Goal: Information Seeking & Learning: Find specific page/section

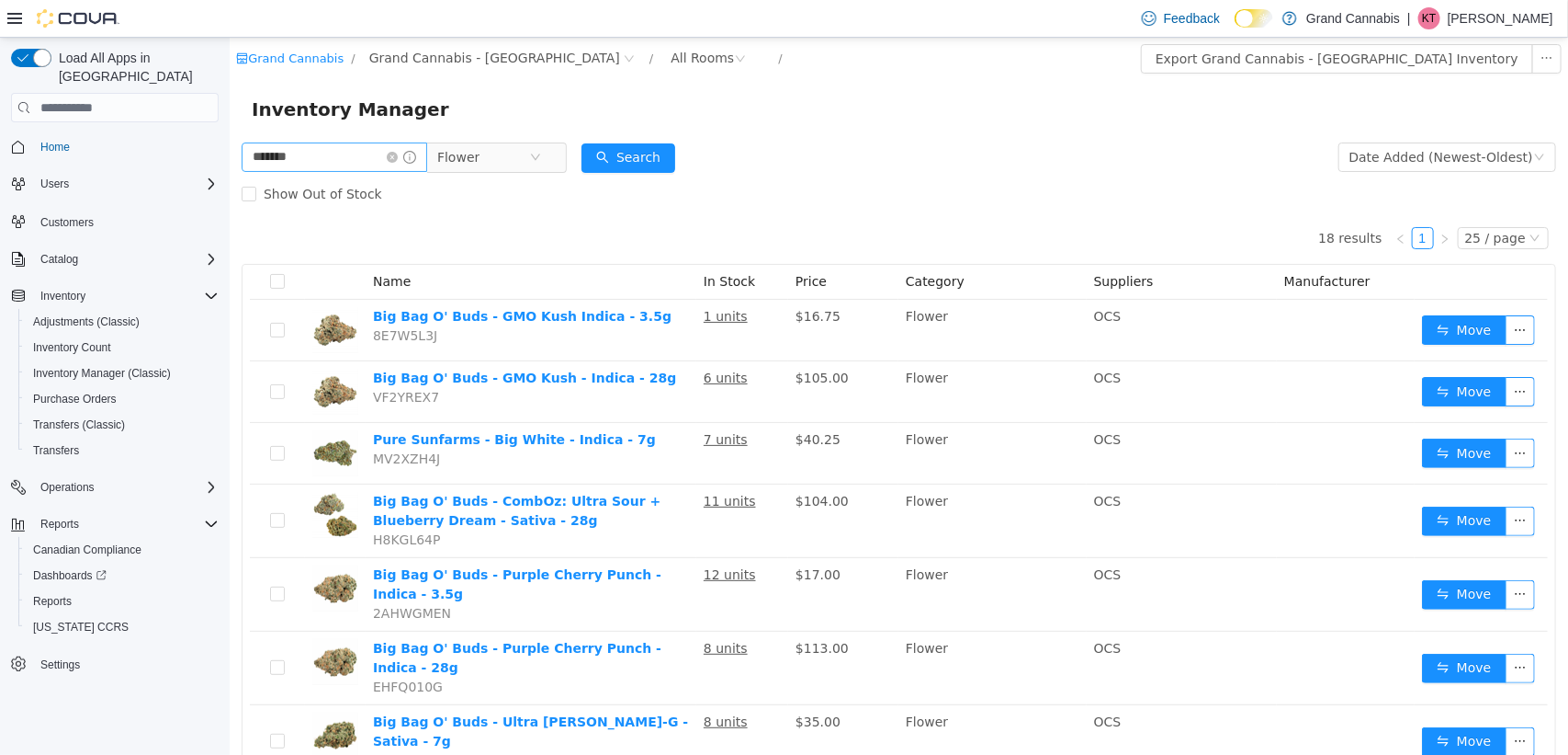
click at [331, 171] on input "*******" at bounding box center [333, 157] width 185 height 29
type input "*"
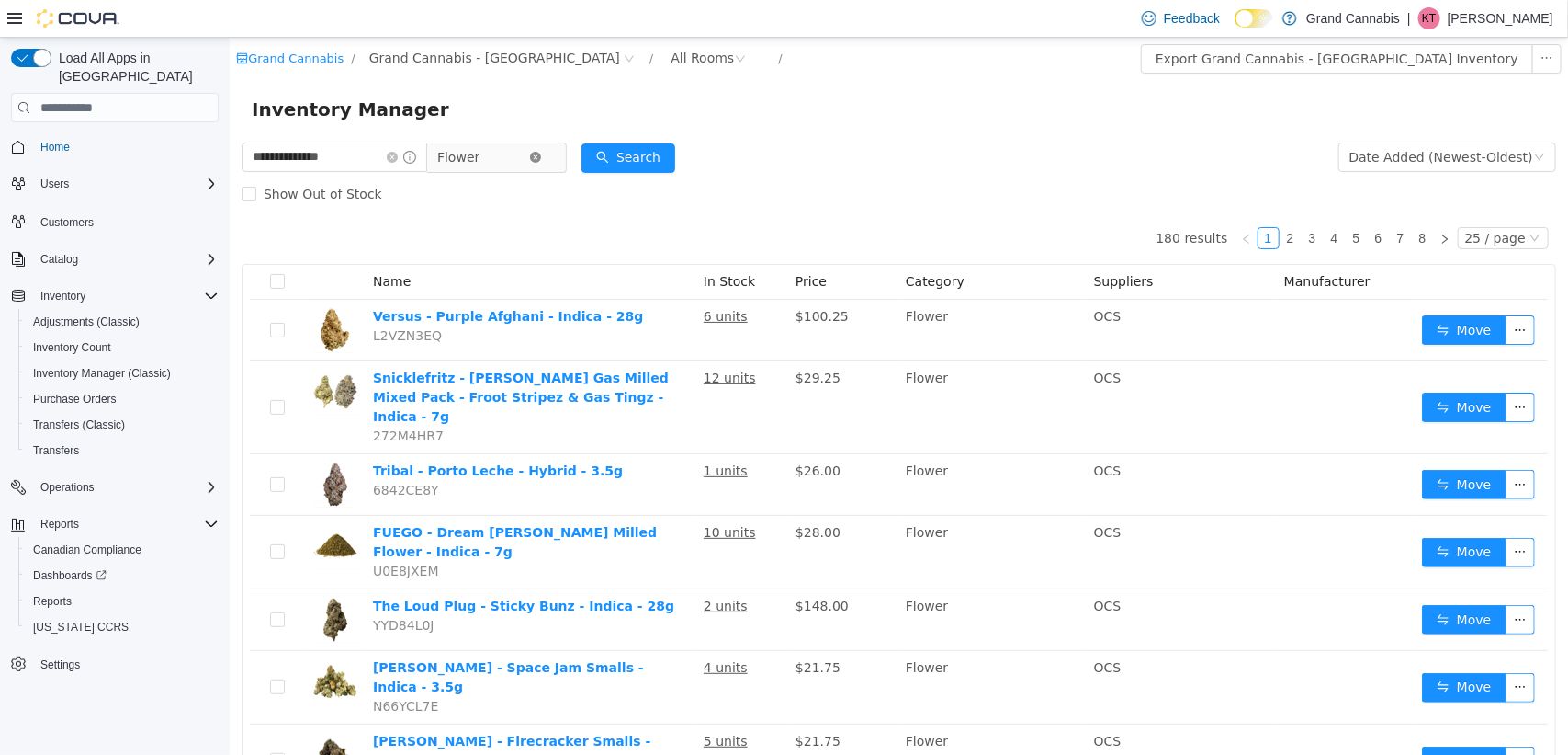
type input "**********"
click at [540, 153] on icon "icon: close-circle" at bounding box center [534, 157] width 11 height 11
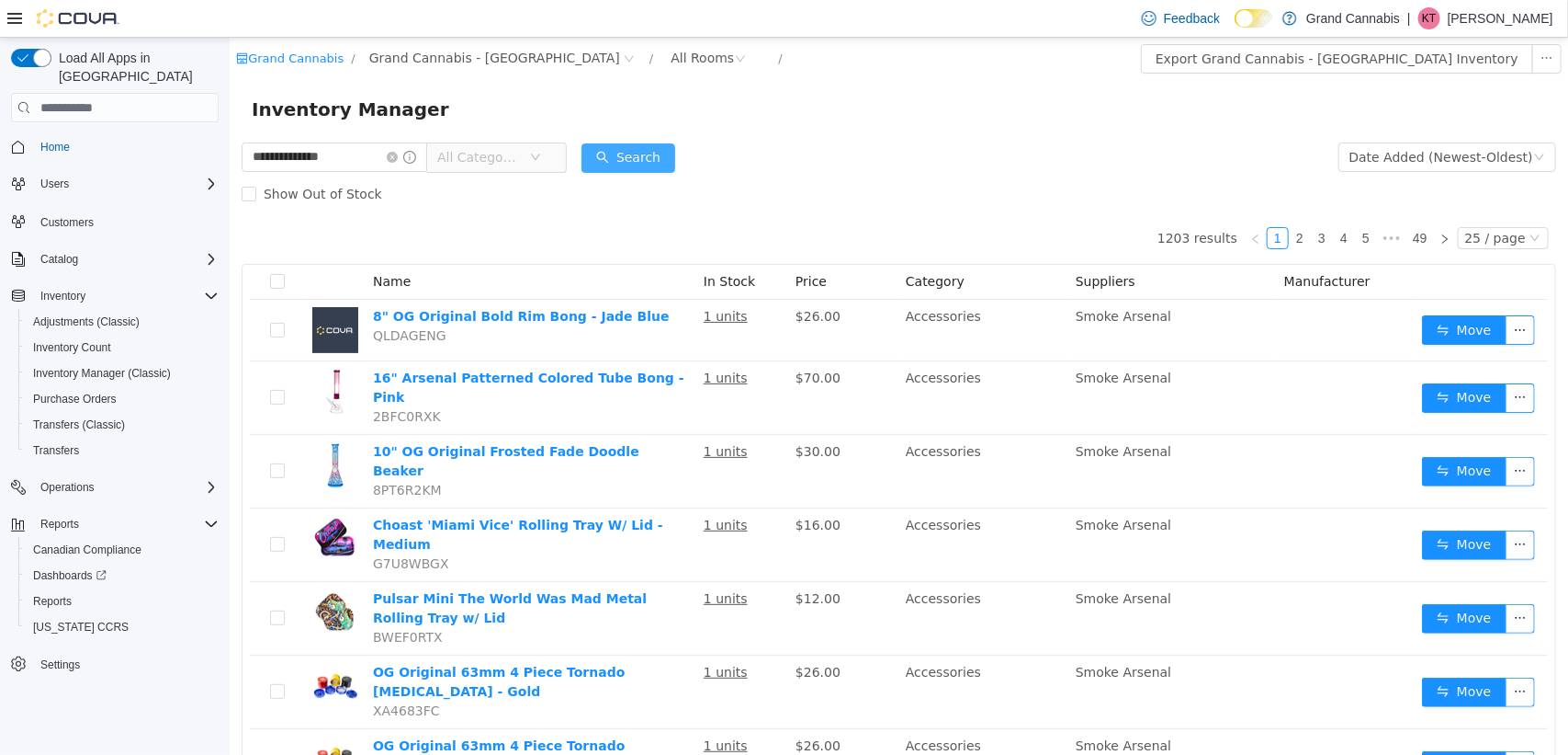
click at [636, 156] on button "Search" at bounding box center [627, 158] width 94 height 29
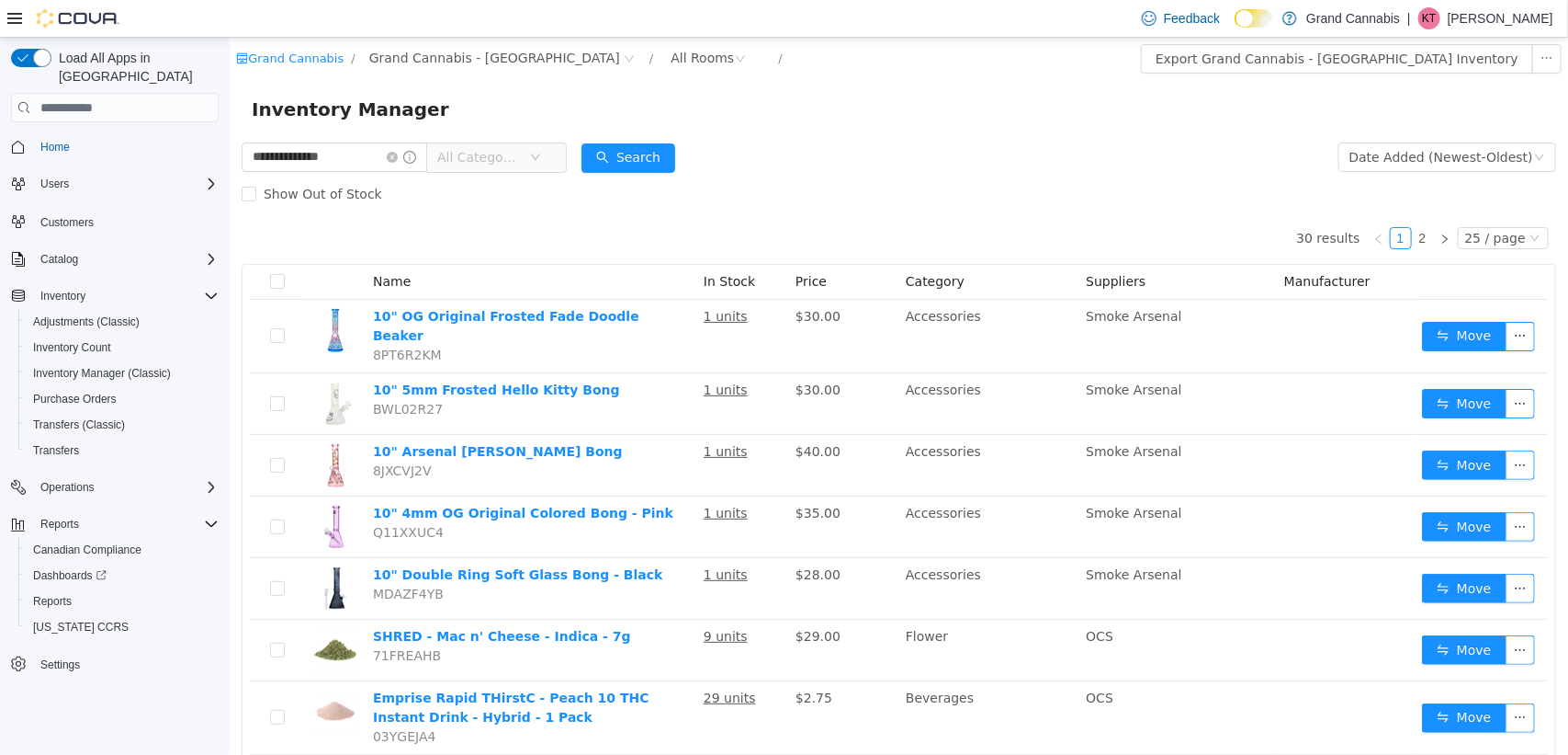
click at [899, 182] on div "Show Out of Stock" at bounding box center [897, 193] width 1315 height 37
click at [645, 162] on button "Search" at bounding box center [627, 158] width 94 height 29
click at [492, 163] on span "All Categories" at bounding box center [478, 157] width 84 height 18
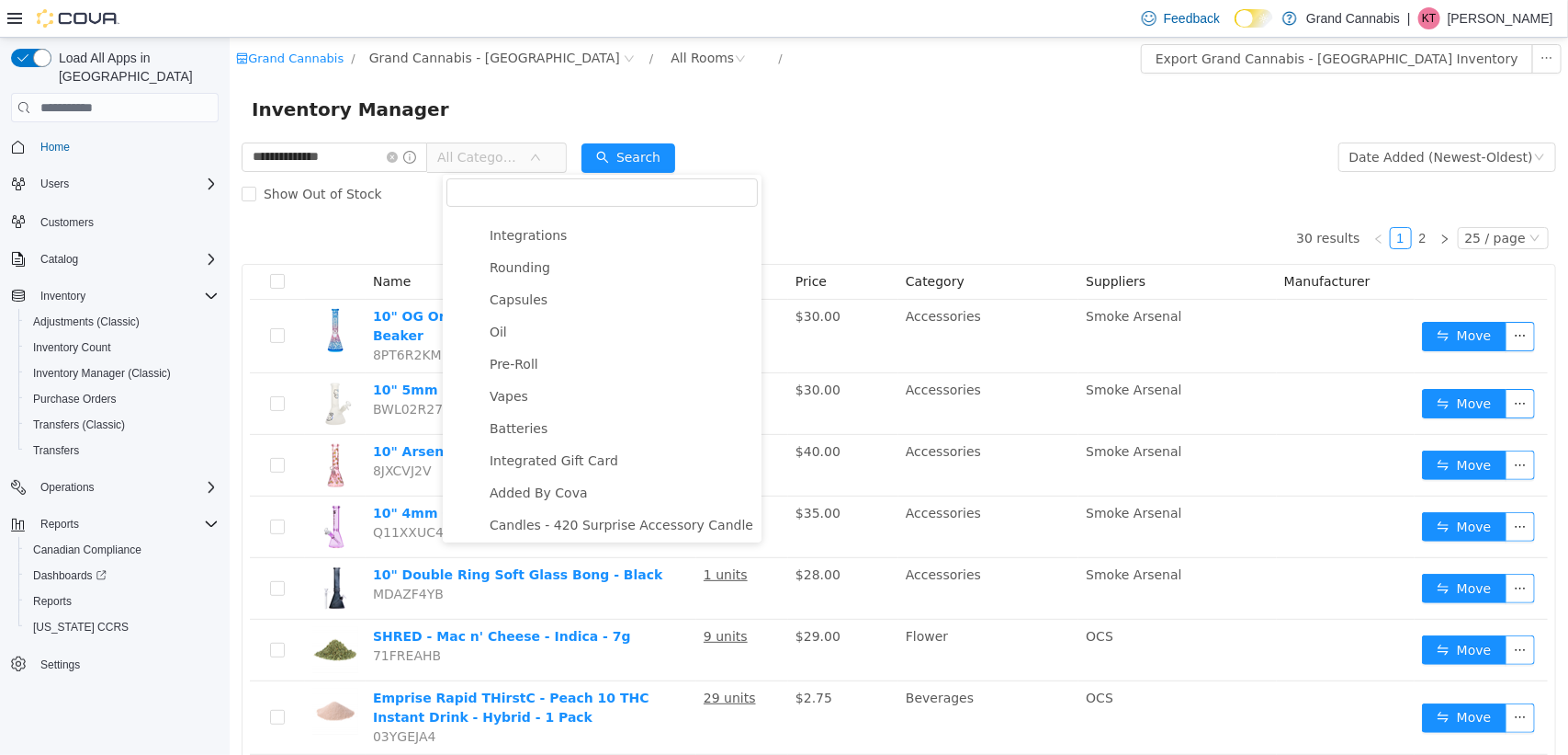
scroll to position [282, 0]
click at [532, 369] on span "Pre-Roll" at bounding box center [512, 362] width 49 height 15
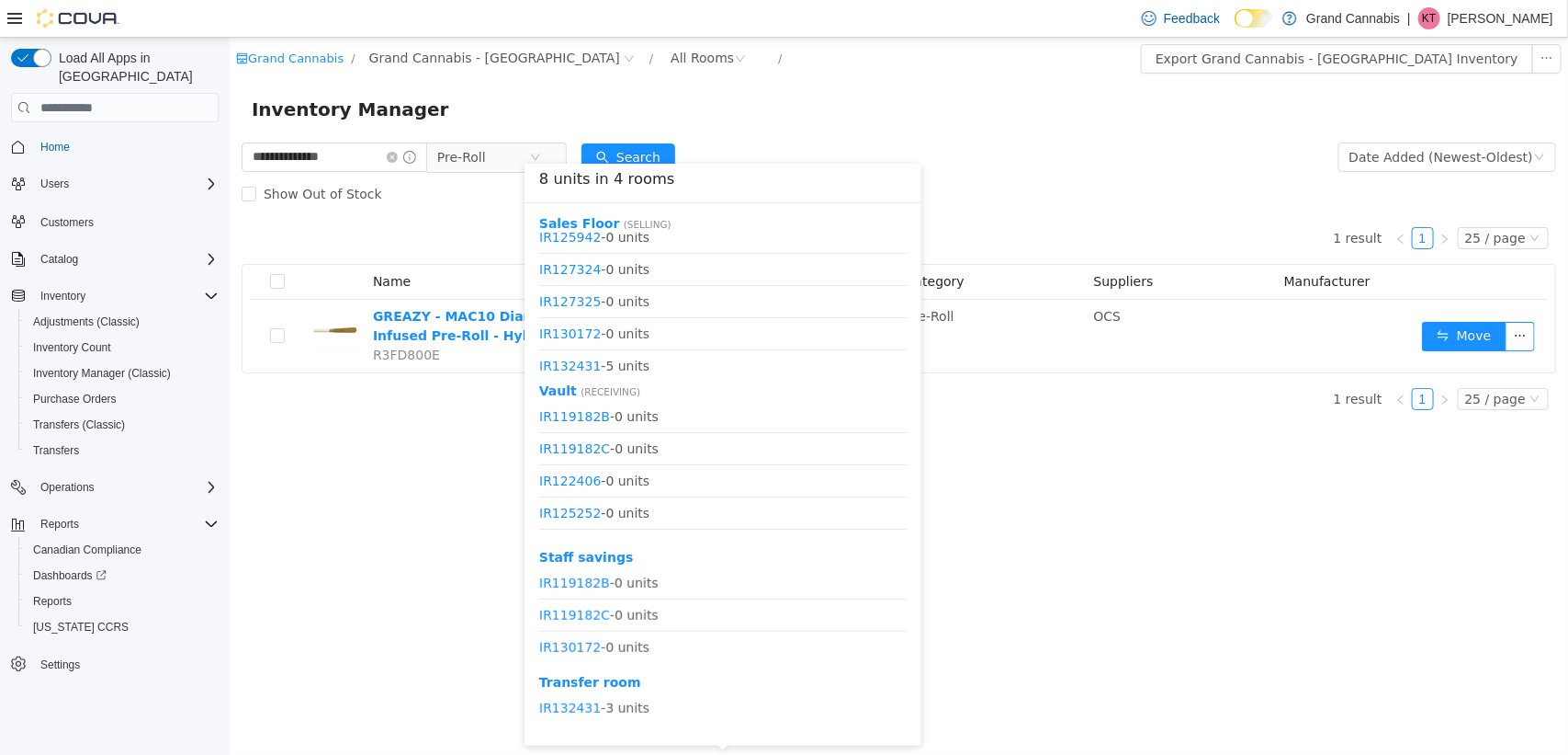
scroll to position [152, 0]
